Goal: Information Seeking & Learning: Learn about a topic

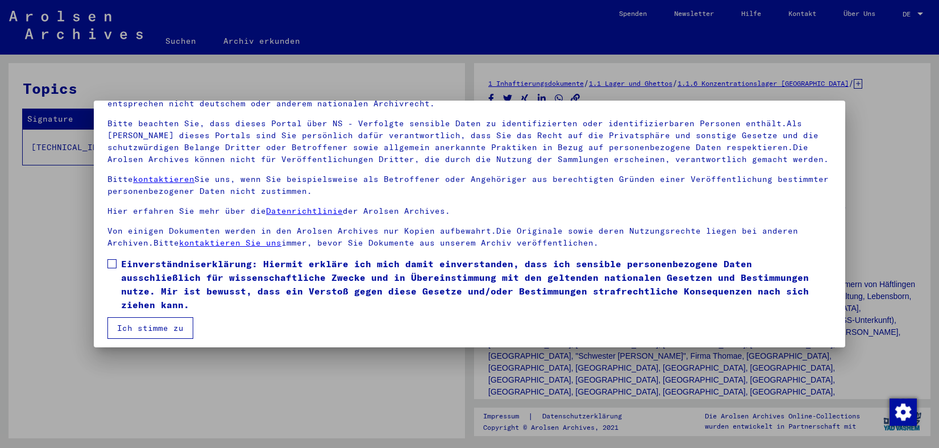
scroll to position [70, 0]
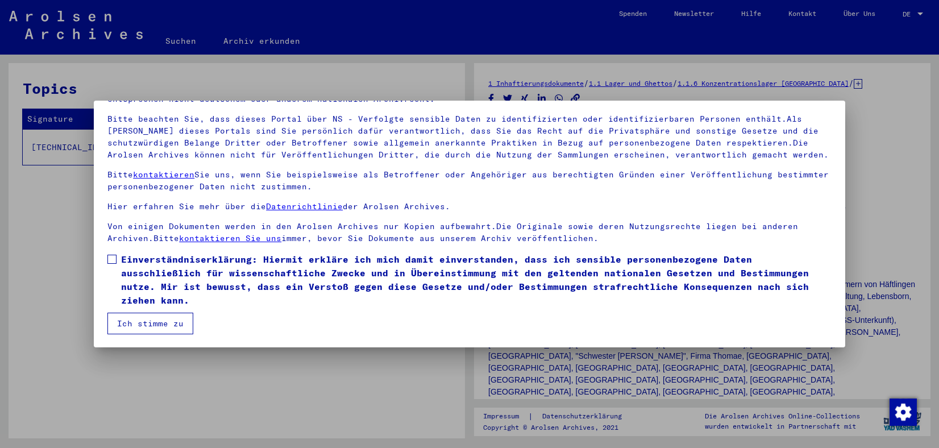
click at [115, 324] on button "Ich stimme zu" at bounding box center [150, 324] width 86 height 22
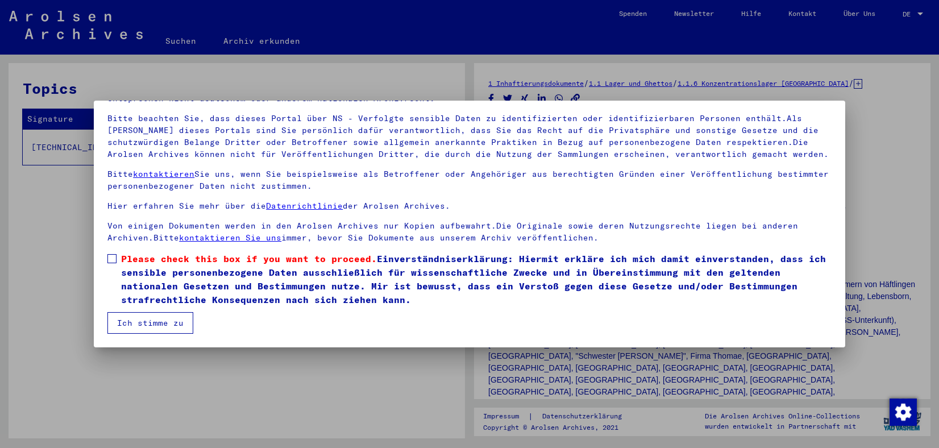
click at [151, 314] on button "Ich stimme zu" at bounding box center [150, 323] width 86 height 22
click at [114, 259] on span at bounding box center [111, 258] width 9 height 9
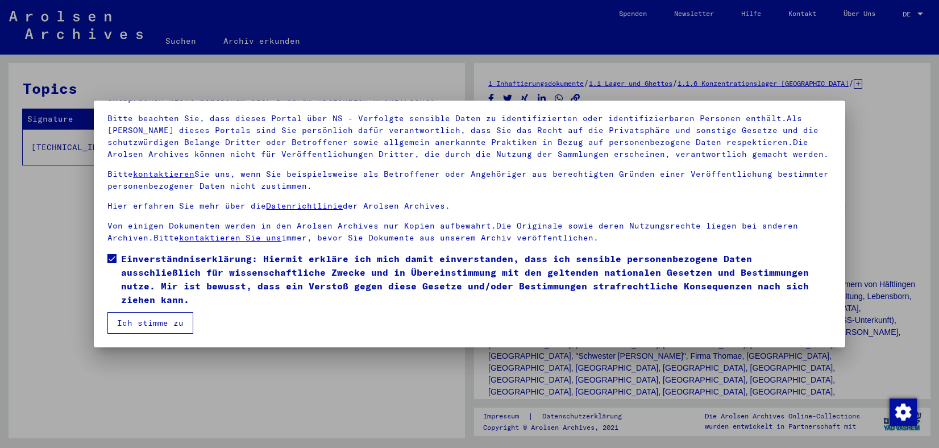
click at [143, 321] on button "Ich stimme zu" at bounding box center [150, 323] width 86 height 22
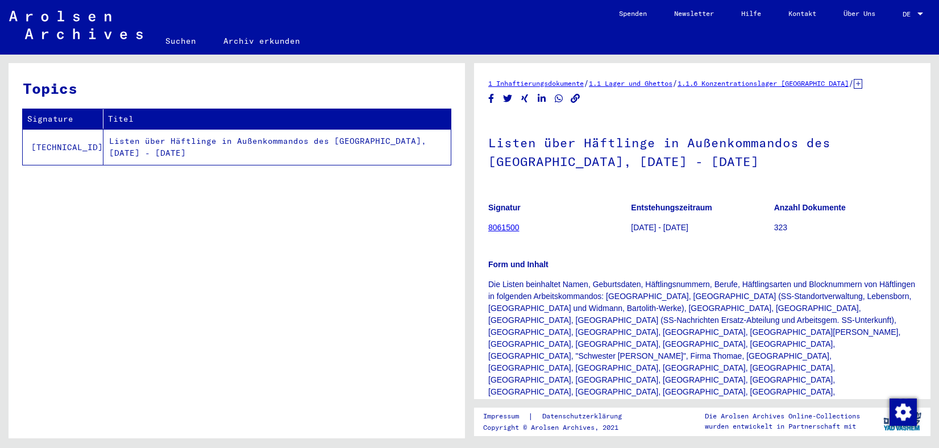
click at [507, 227] on link "8061500" at bounding box center [503, 227] width 31 height 9
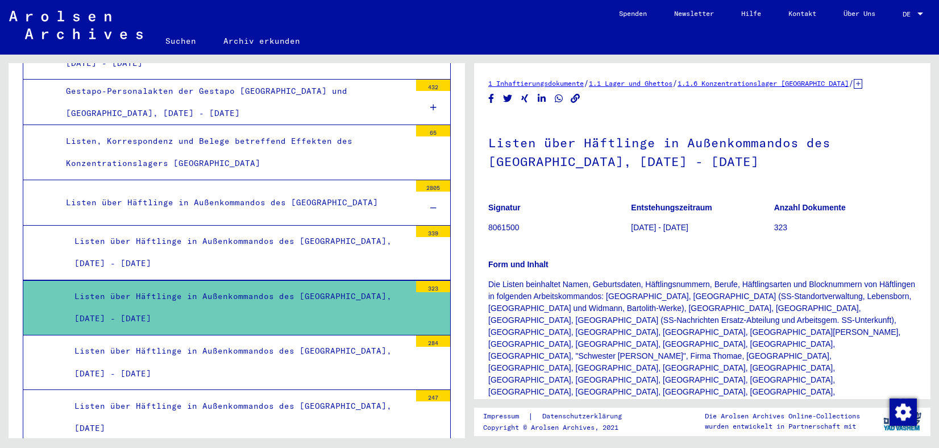
scroll to position [2230, 0]
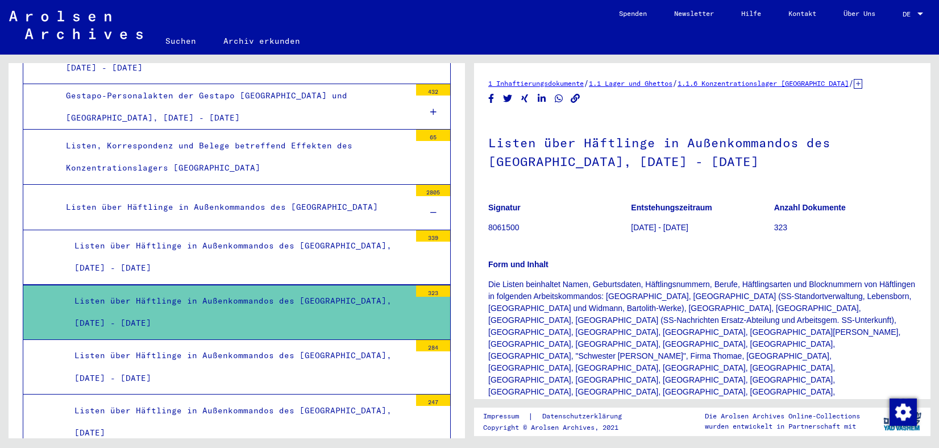
click at [257, 290] on div "Listen über Häftlinge in Außenkommandos des [GEOGRAPHIC_DATA], [DATE] - [DATE]" at bounding box center [238, 312] width 344 height 44
click at [149, 290] on div "Listen über Häftlinge in Außenkommandos des [GEOGRAPHIC_DATA], [DATE] - [DATE]" at bounding box center [238, 312] width 344 height 44
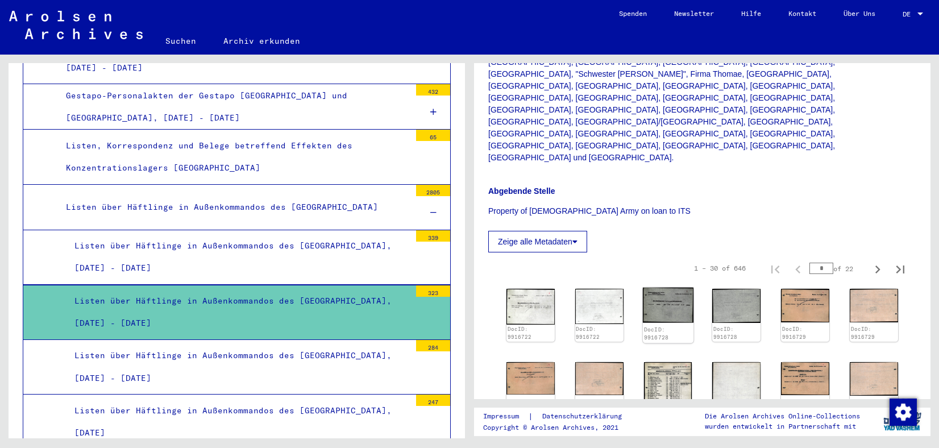
scroll to position [284, 0]
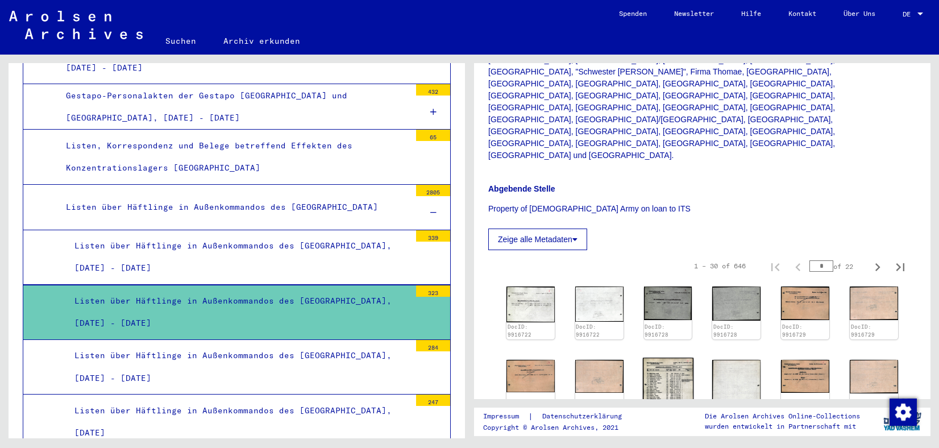
click at [658, 357] on img at bounding box center [668, 392] width 51 height 70
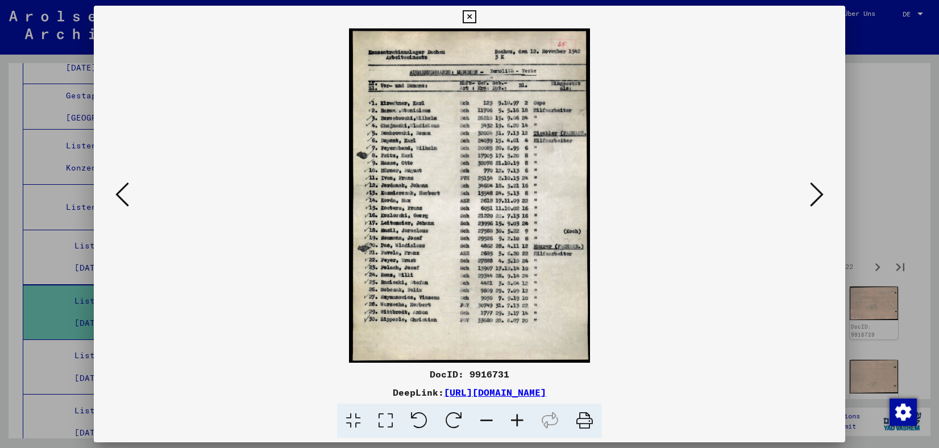
click at [814, 188] on icon at bounding box center [817, 194] width 14 height 27
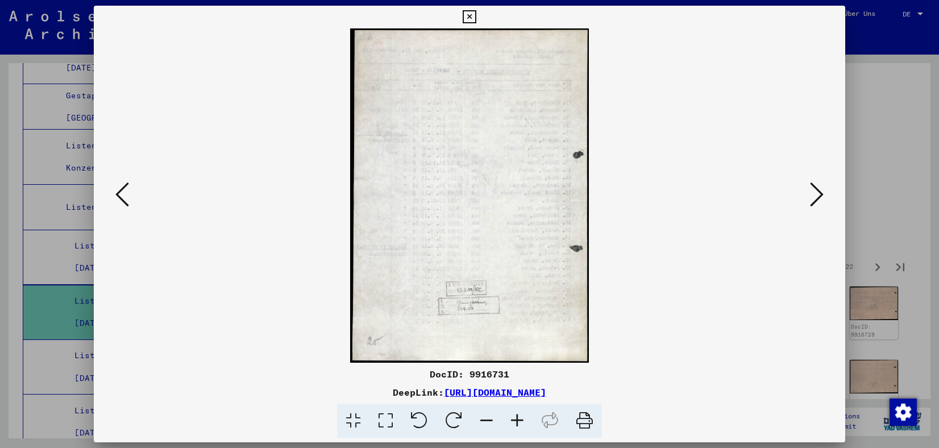
click at [814, 188] on icon at bounding box center [817, 194] width 14 height 27
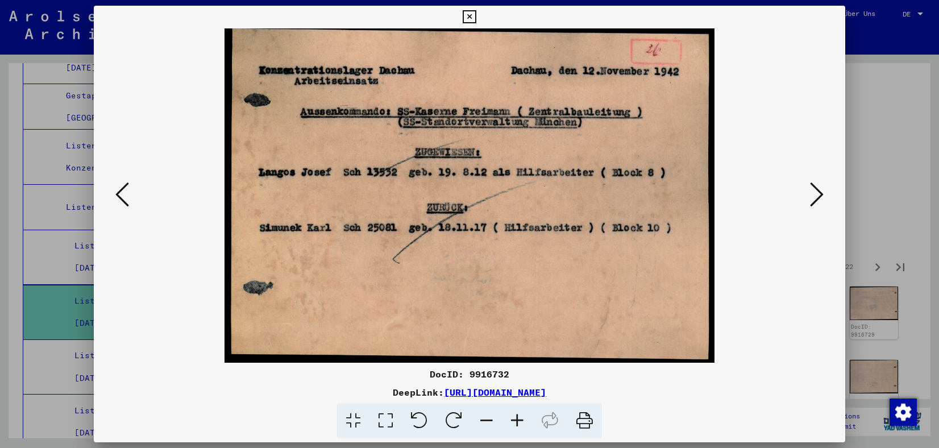
click at [814, 189] on icon at bounding box center [817, 194] width 14 height 27
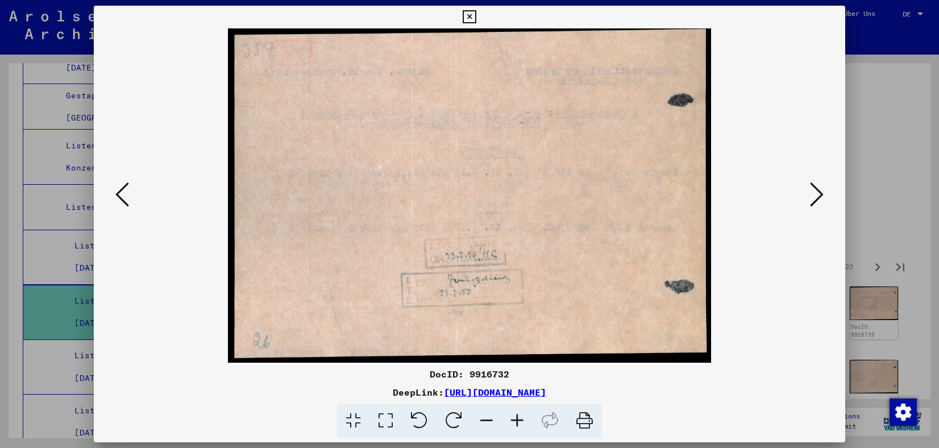
click at [814, 190] on icon at bounding box center [817, 194] width 14 height 27
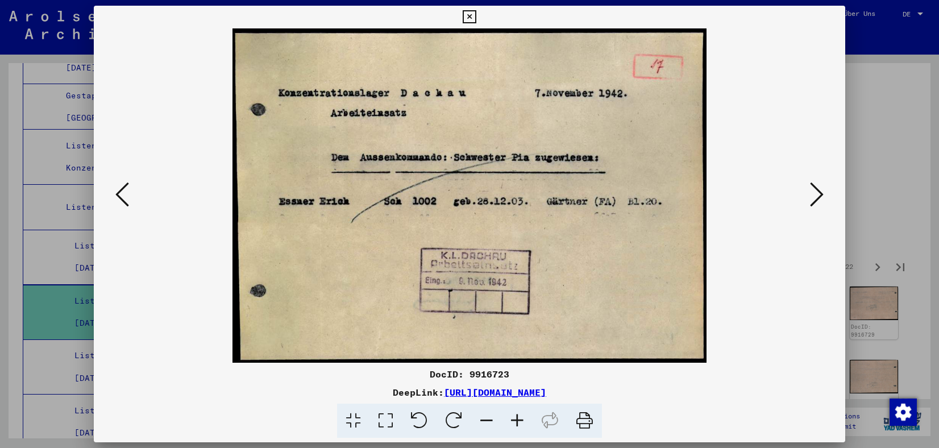
click at [69, 105] on div at bounding box center [469, 224] width 939 height 448
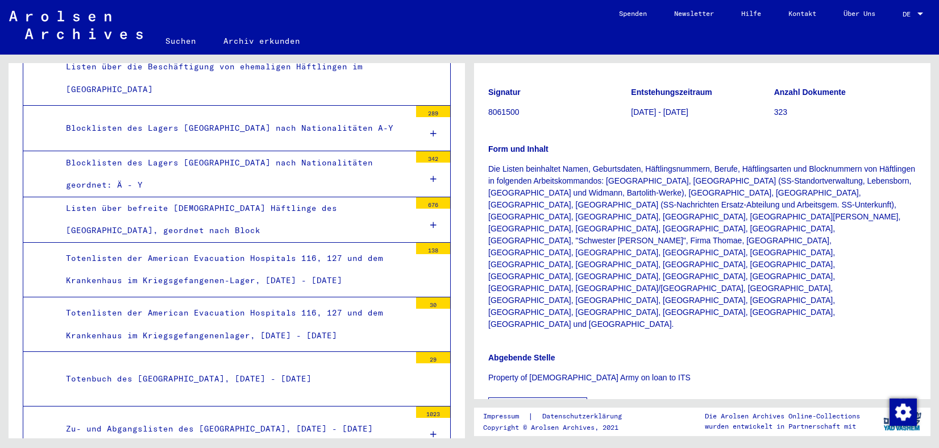
scroll to position [8596, 0]
